Goal: Check status: Check status

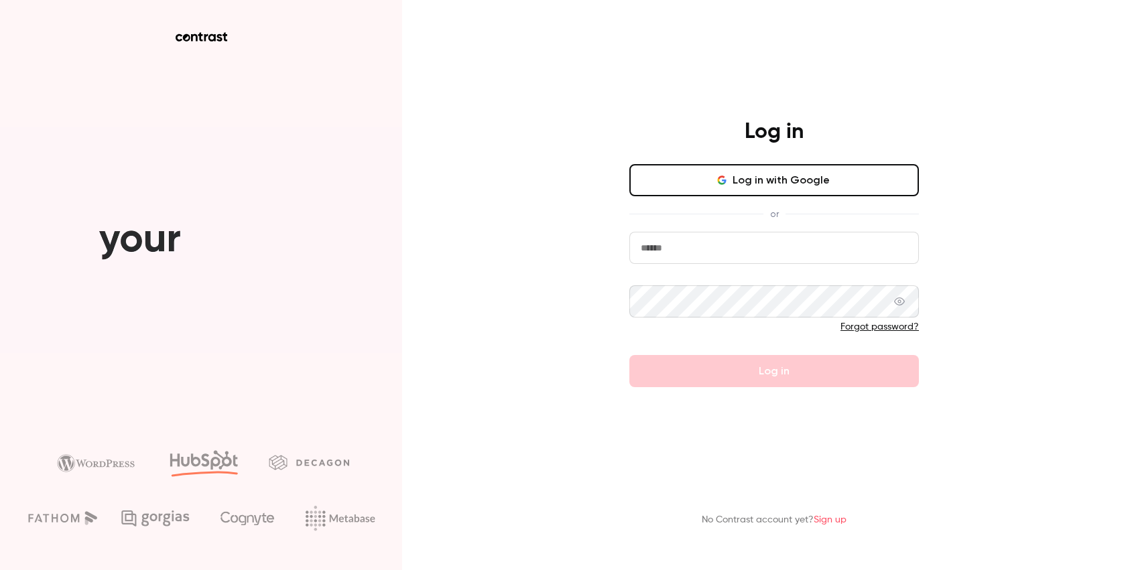
type input "**********"
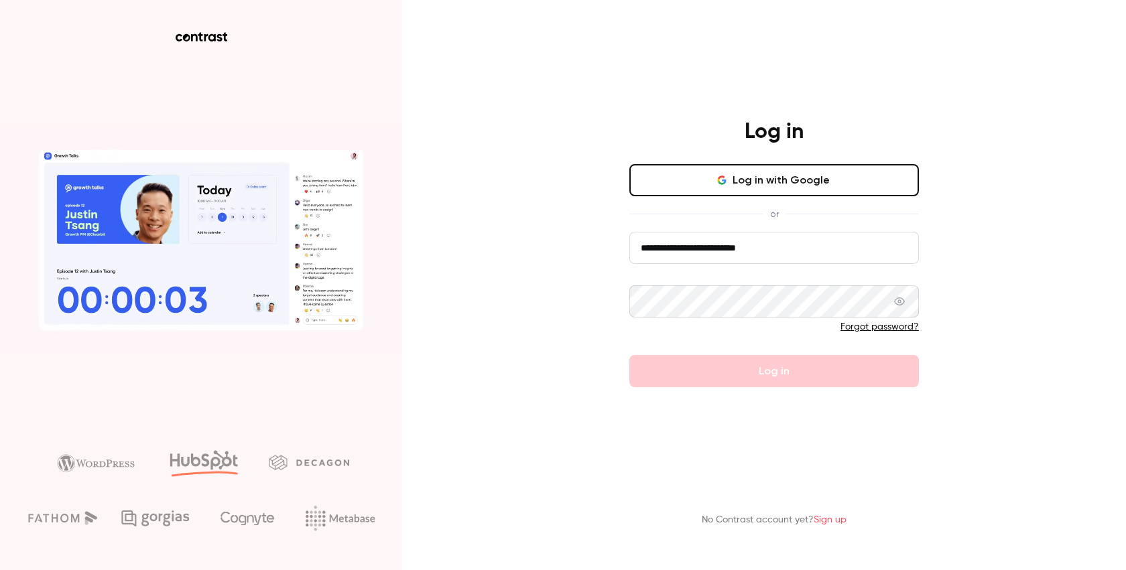
click at [748, 378] on form "**********" at bounding box center [773, 309] width 289 height 155
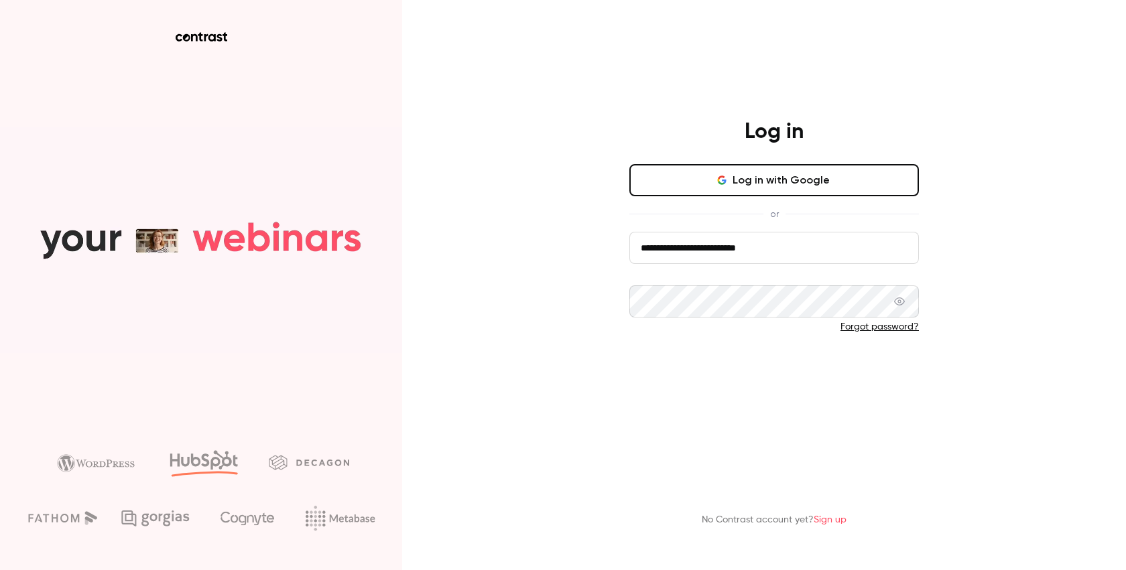
click at [700, 357] on button "Log in" at bounding box center [773, 371] width 289 height 32
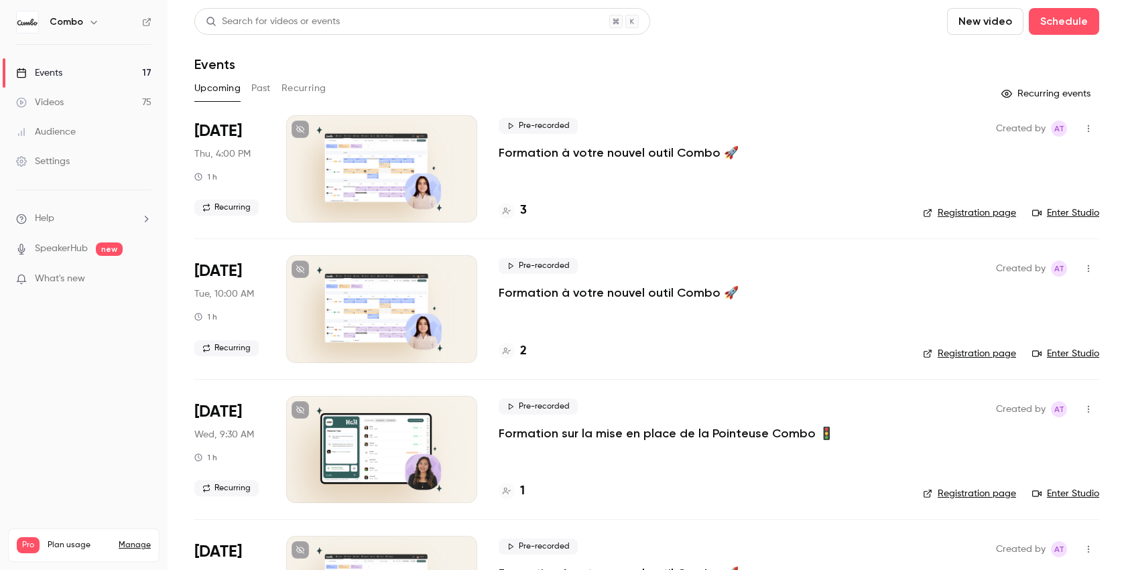
click at [88, 27] on icon "button" at bounding box center [93, 22] width 11 height 11
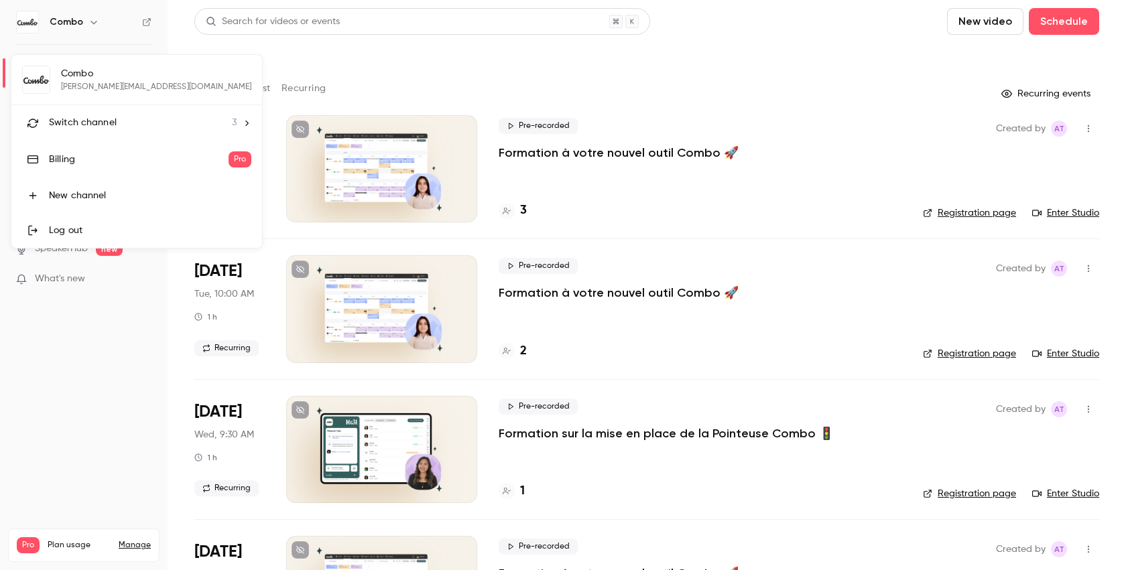
click at [88, 27] on div at bounding box center [563, 285] width 1126 height 570
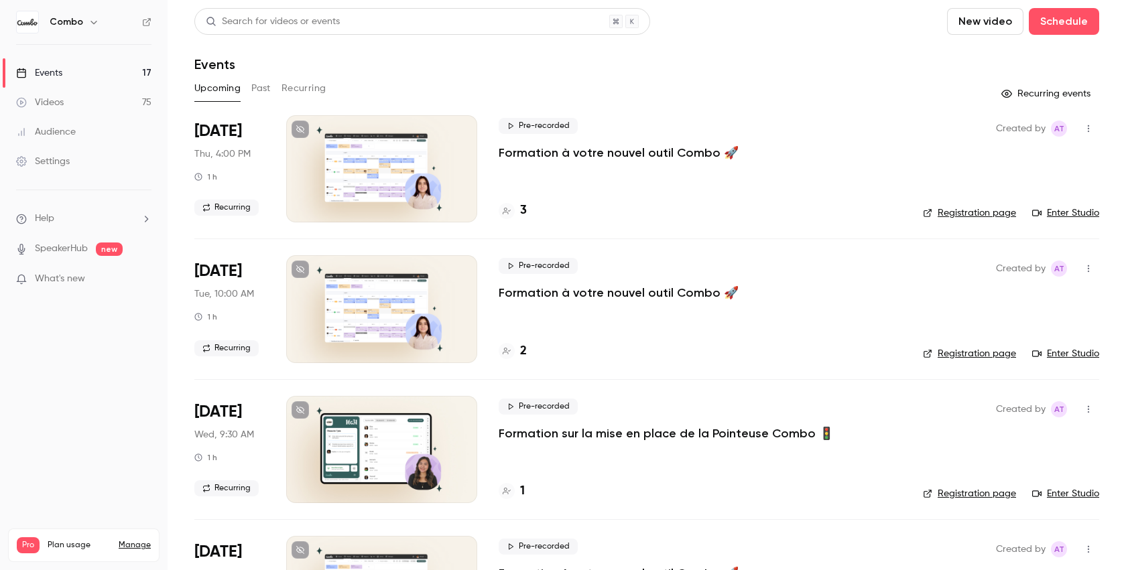
click at [89, 101] on link "Videos 75" at bounding box center [84, 102] width 168 height 29
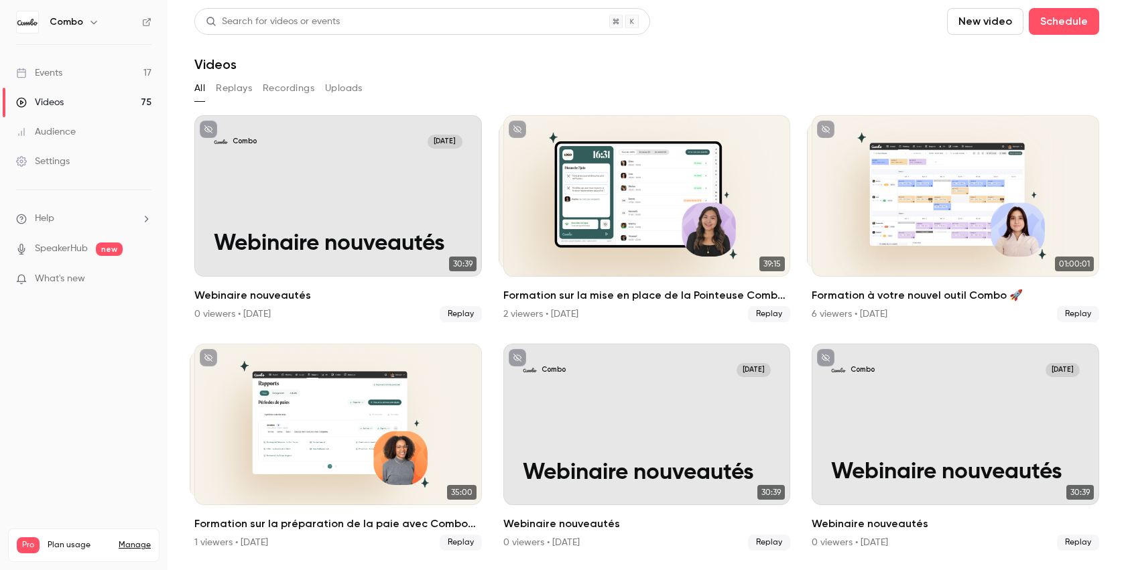
click at [72, 135] on div "Audience" at bounding box center [46, 131] width 60 height 13
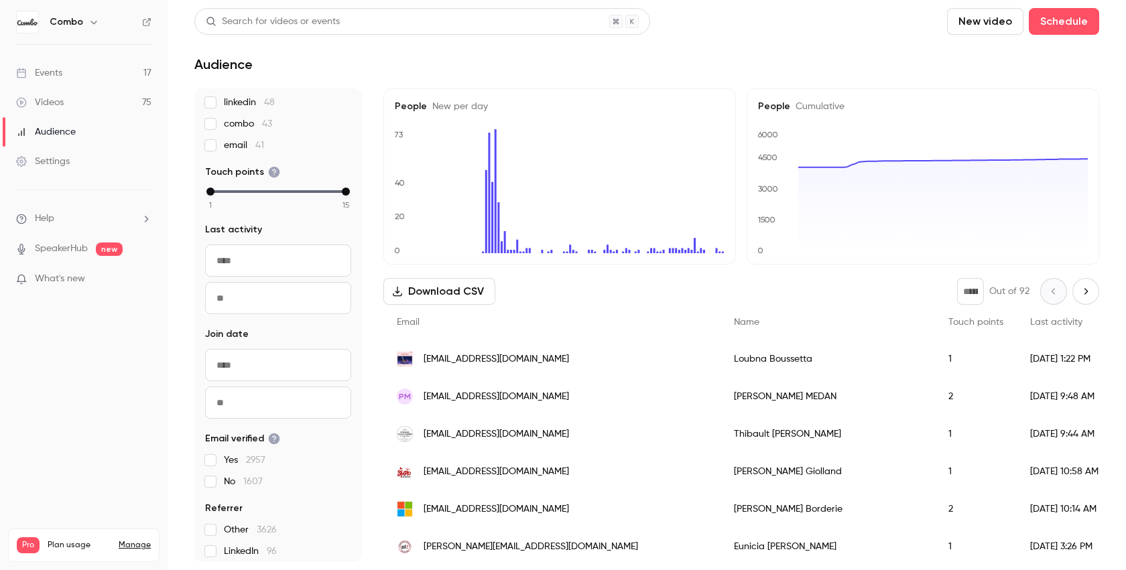
scroll to position [251, 0]
click at [283, 253] on input "From" at bounding box center [278, 260] width 146 height 32
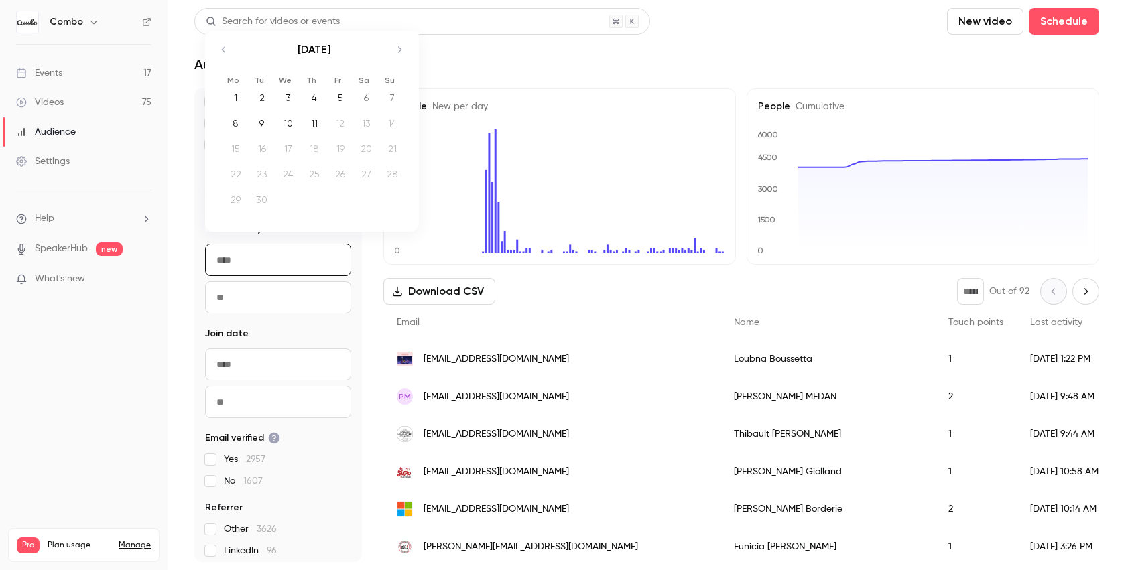
click at [224, 44] on icon "Move backward to switch to the previous month." at bounding box center [224, 50] width 16 height 16
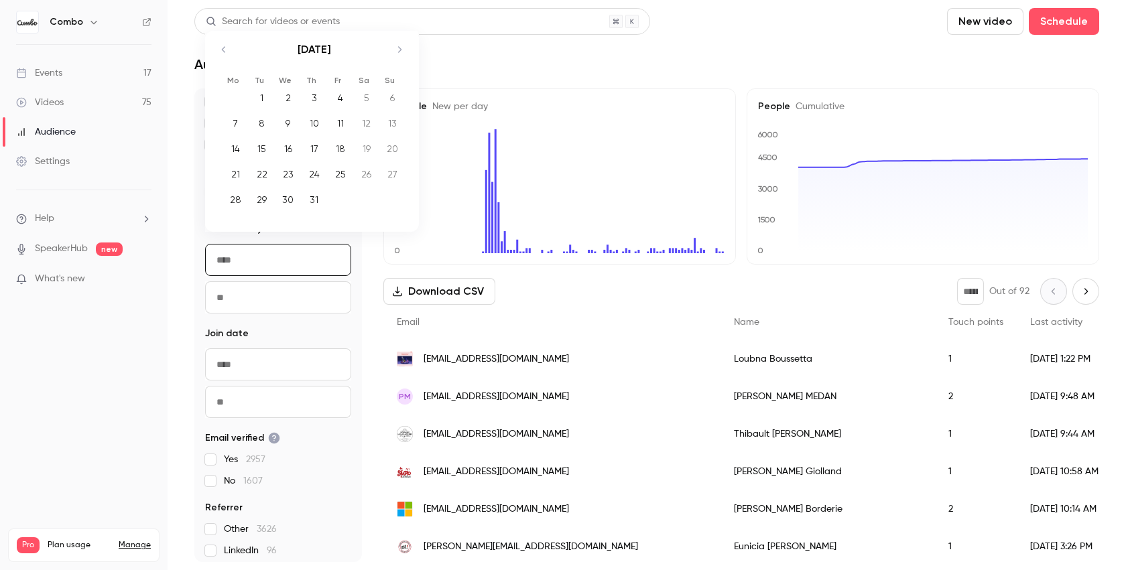
click at [224, 44] on icon "Move backward to switch to the previous month." at bounding box center [224, 50] width 16 height 16
click at [224, 44] on div "[DATE]" at bounding box center [314, 37] width 188 height 52
click at [218, 25] on icon "Move backward to switch to the previous month." at bounding box center [224, 30] width 16 height 16
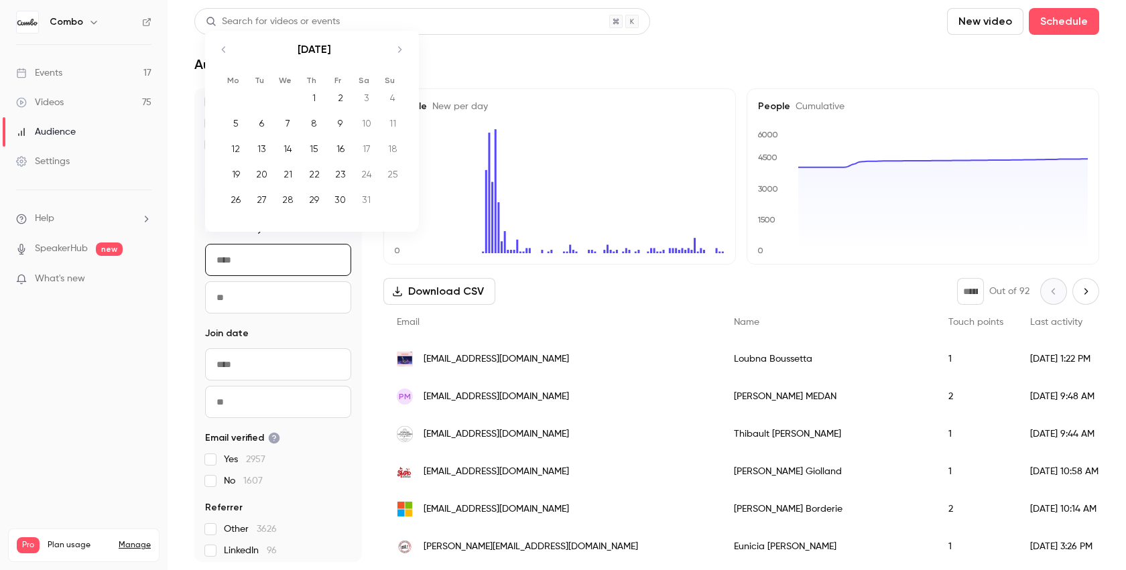
click at [222, 46] on icon "Move backward to switch to the previous month." at bounding box center [224, 50] width 16 height 16
click at [222, 46] on div "[DATE]" at bounding box center [314, 37] width 188 height 52
click at [222, 34] on icon "Move backward to switch to the previous month." at bounding box center [224, 30] width 16 height 16
click at [224, 49] on icon "Move backward to switch to the previous month." at bounding box center [224, 50] width 16 height 16
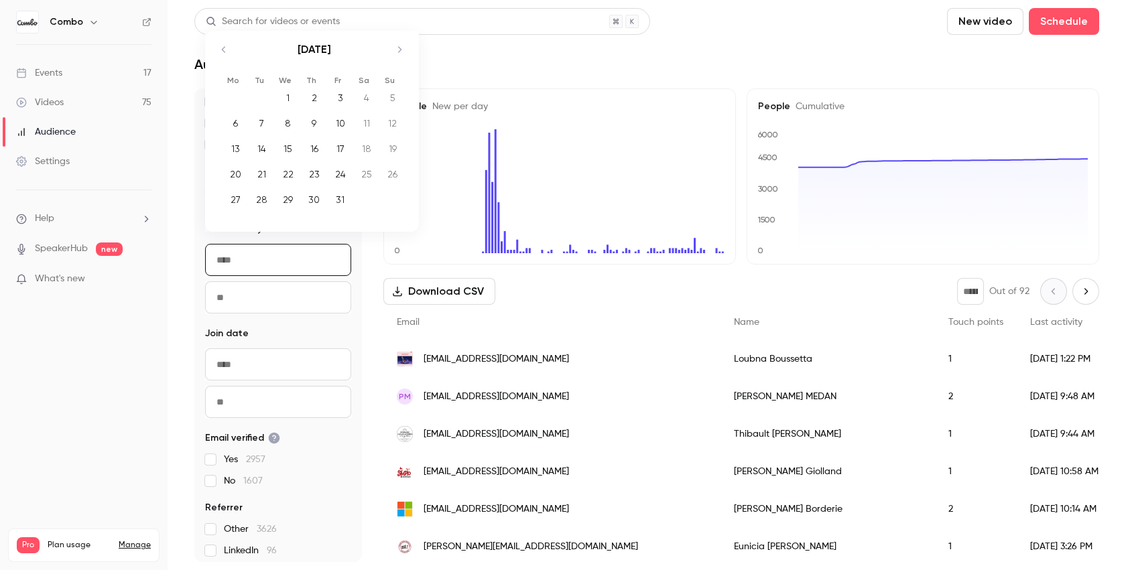
click at [224, 49] on icon "Move backward to switch to the previous month." at bounding box center [224, 50] width 16 height 16
click at [223, 32] on icon "Move backward to switch to the previous month." at bounding box center [224, 30] width 16 height 16
click at [226, 52] on icon "Move backward to switch to the previous month." at bounding box center [224, 50] width 16 height 16
click at [224, 31] on icon "Move backward to switch to the previous month." at bounding box center [224, 30] width 16 height 16
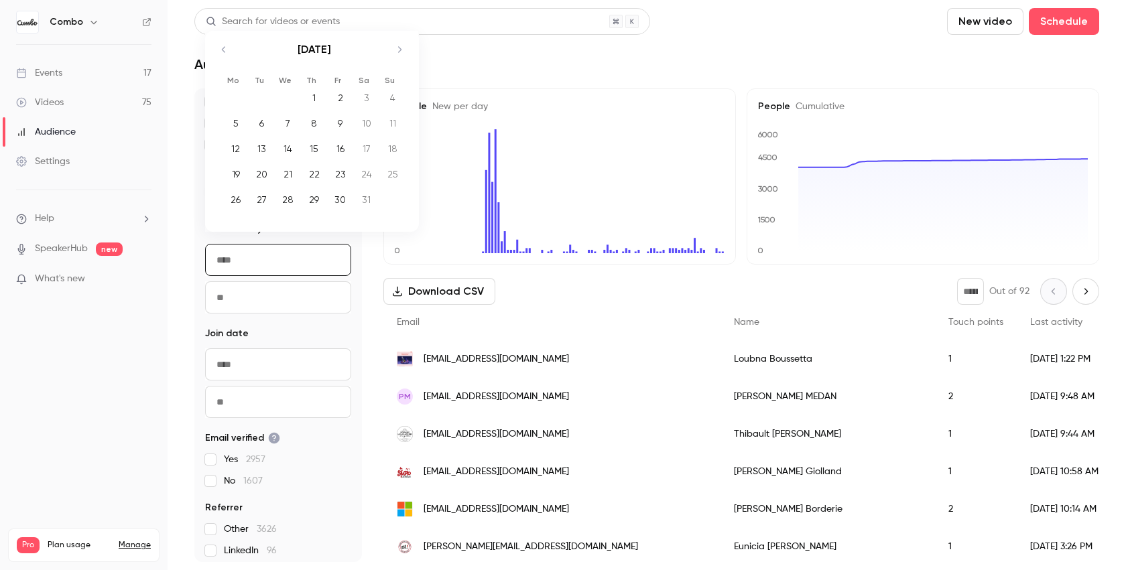
click at [224, 43] on icon "Move backward to switch to the previous month." at bounding box center [224, 50] width 16 height 16
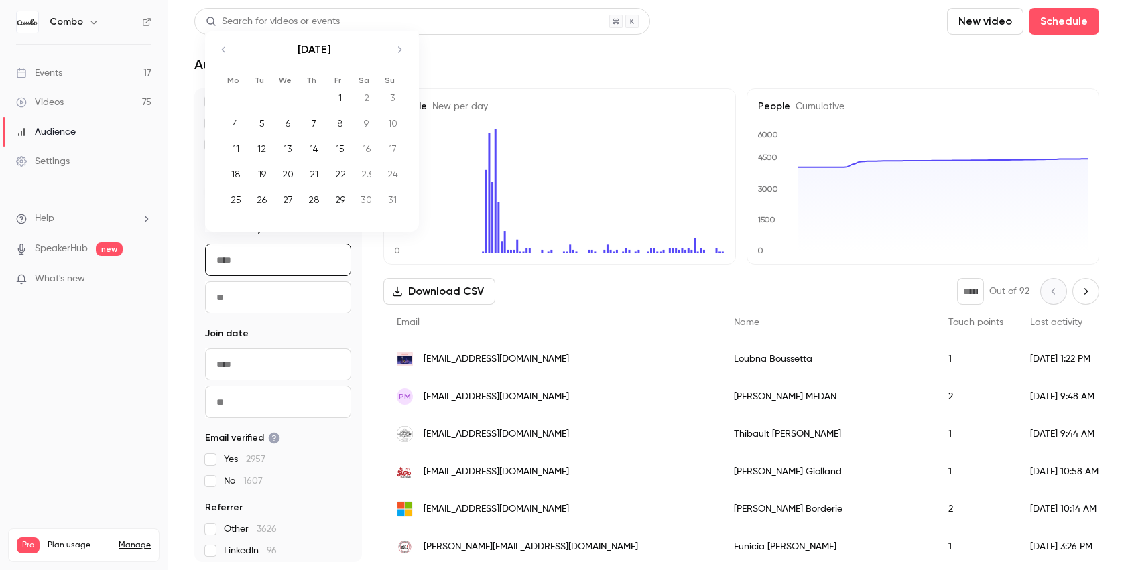
click at [224, 43] on icon "Move backward to switch to the previous month." at bounding box center [224, 50] width 16 height 16
click at [231, 93] on div "1" at bounding box center [235, 98] width 21 height 20
type input "**********"
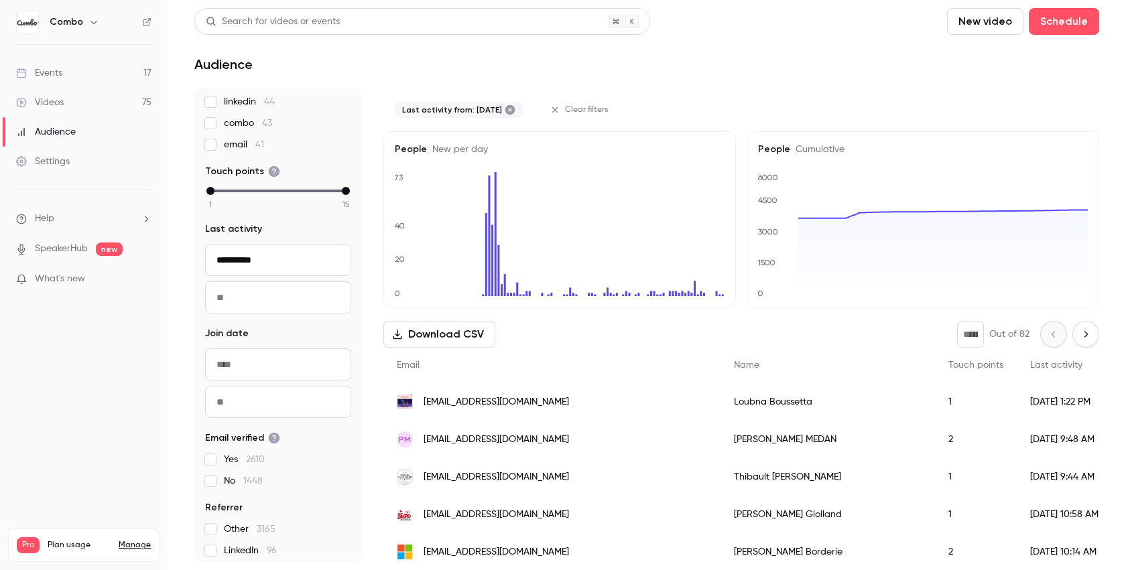
click at [240, 299] on input "To" at bounding box center [278, 297] width 146 height 32
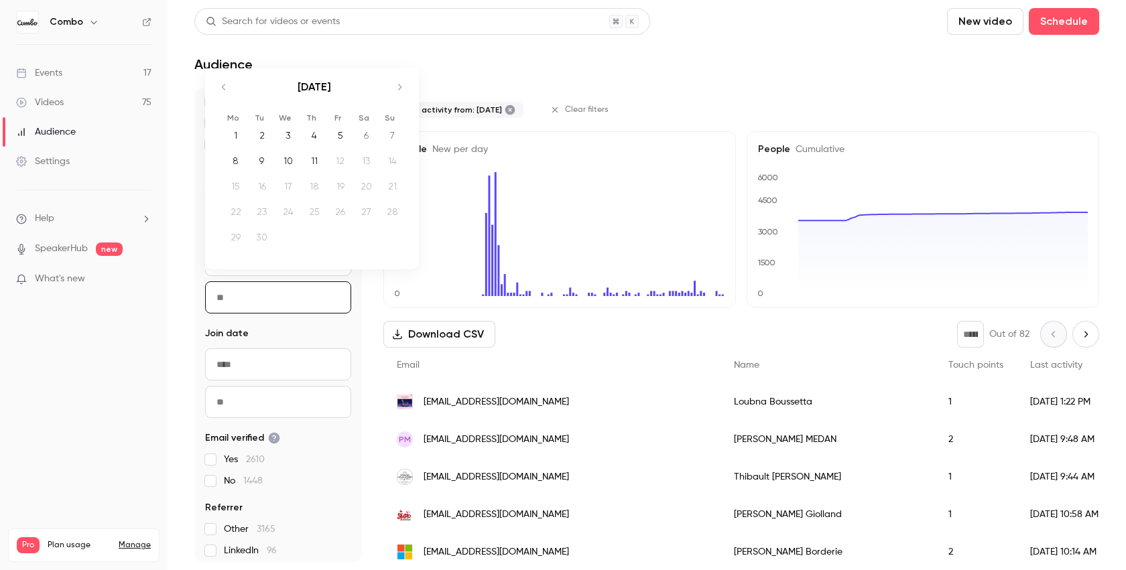
click at [311, 159] on div "11" at bounding box center [314, 161] width 21 height 20
type input "**********"
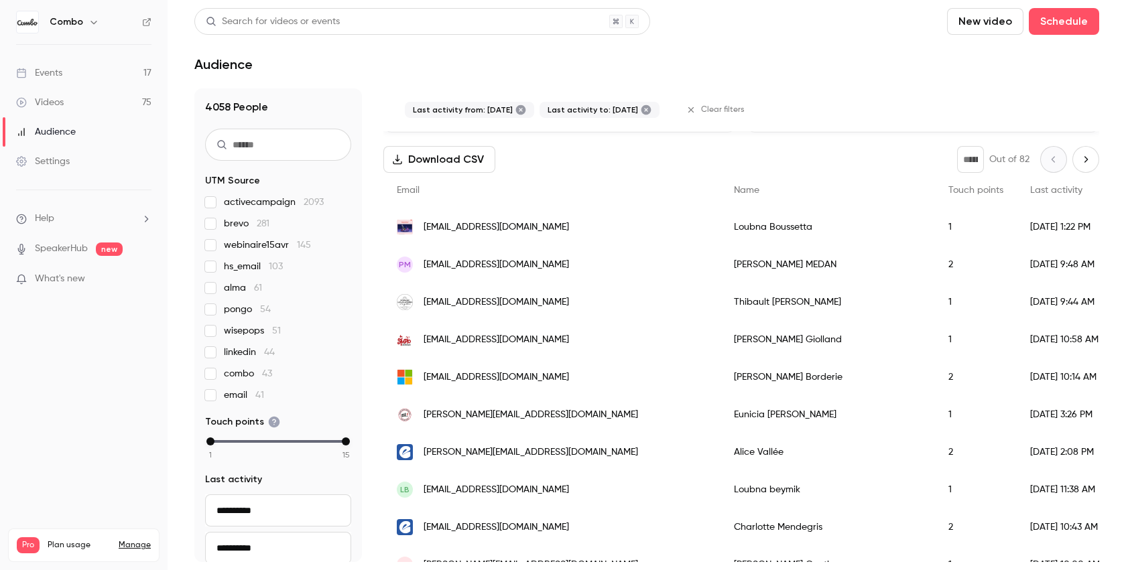
scroll to position [0, 0]
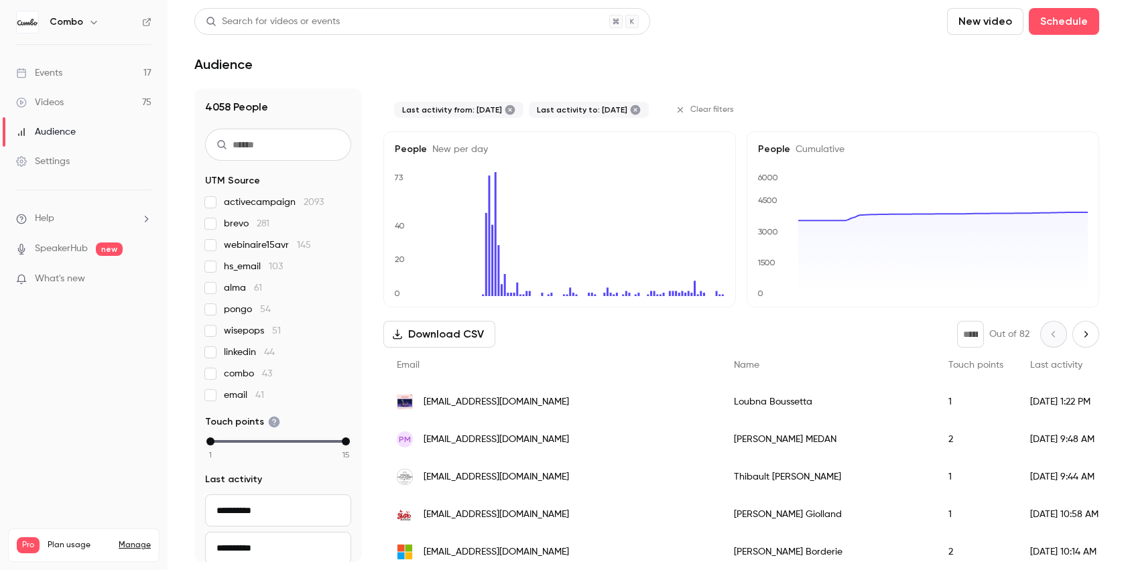
click at [64, 105] on div "Videos" at bounding box center [40, 102] width 48 height 13
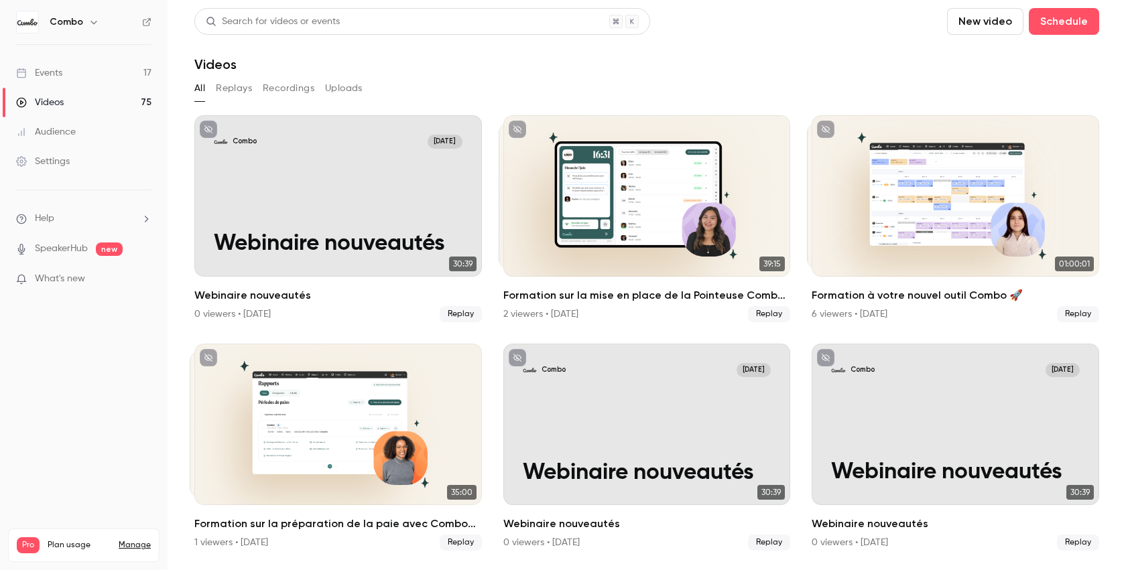
click at [124, 74] on link "Events 17" at bounding box center [84, 72] width 168 height 29
